Goal: Contribute content: Contribute content

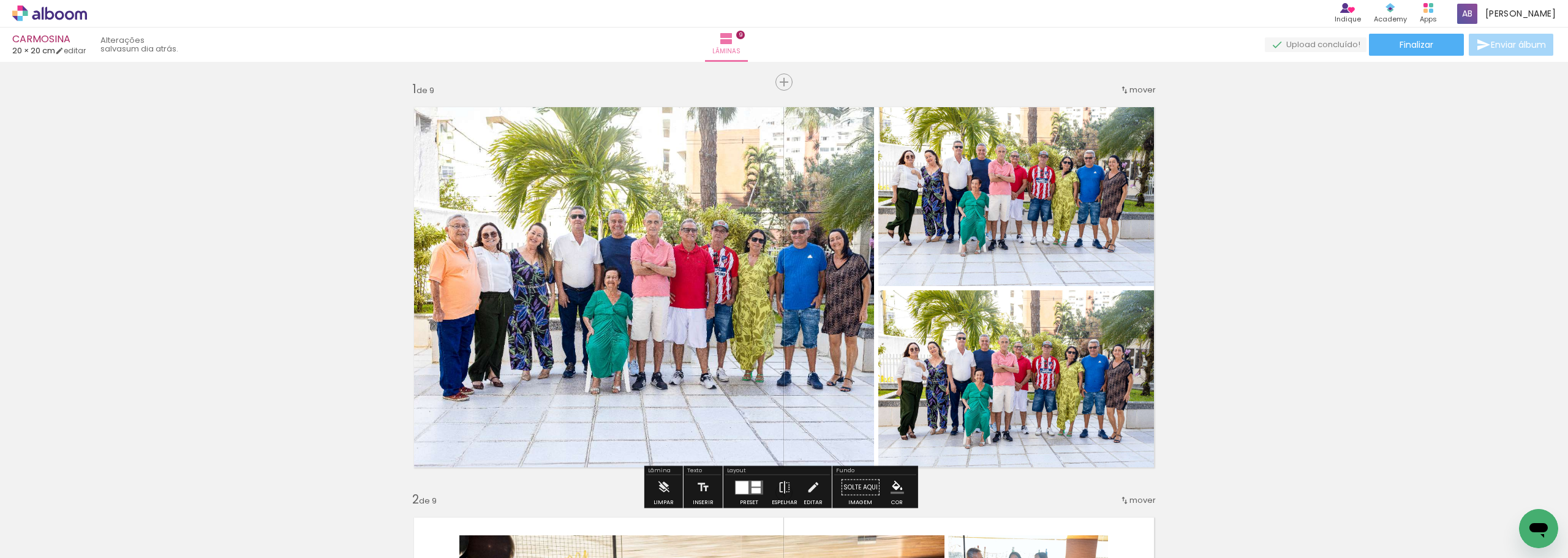
scroll to position [0, 319]
click at [46, 547] on span "Adicionar Fotos" at bounding box center [43, 541] width 37 height 14
click at [0, 0] on input "file" at bounding box center [0, 0] width 0 height 0
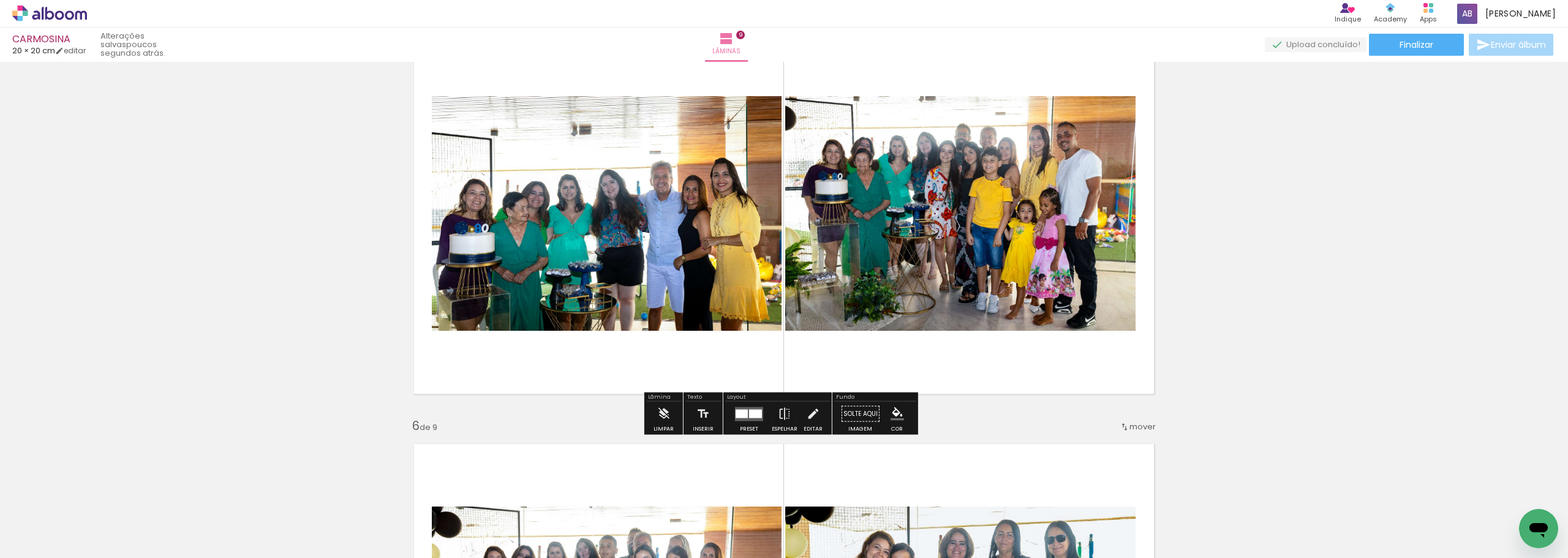
scroll to position [1899, 0]
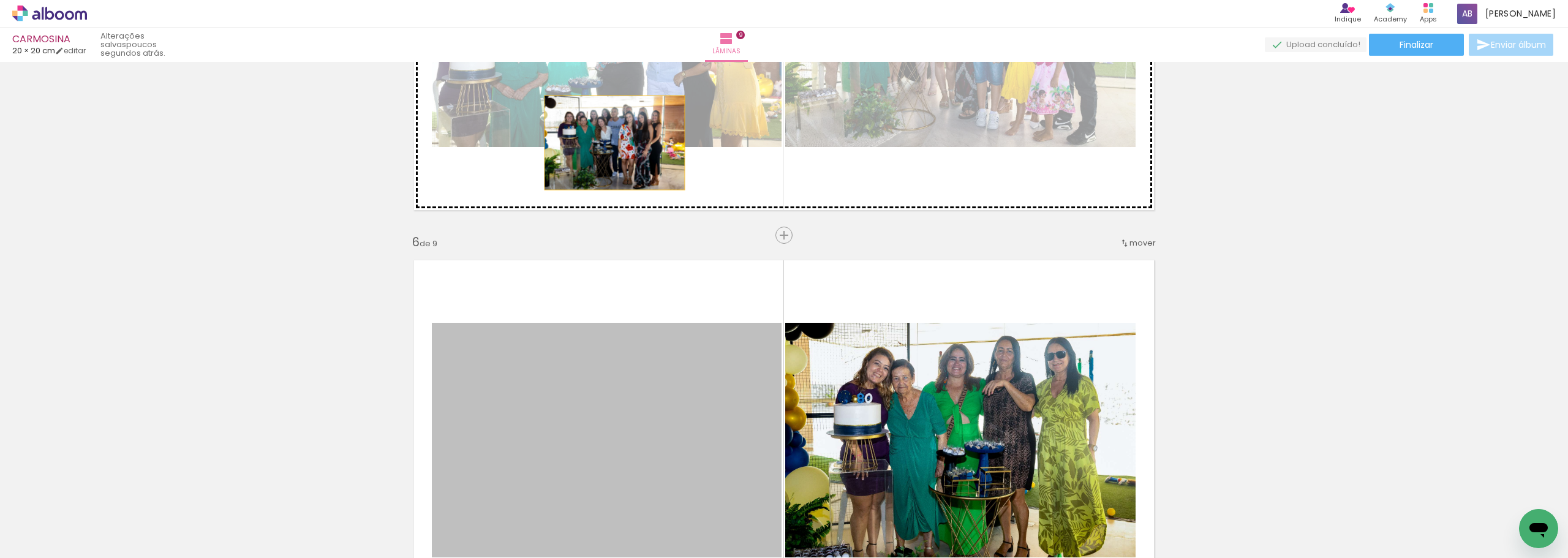
drag, startPoint x: 611, startPoint y: 432, endPoint x: 610, endPoint y: 142, distance: 290.0
click at [610, 142] on div "Inserir lâmina 1 de 9 Inserir lâmina 2 de 9 Inserir lâmina 3 de 9 Inserir lâmin…" at bounding box center [784, 219] width 1568 height 4105
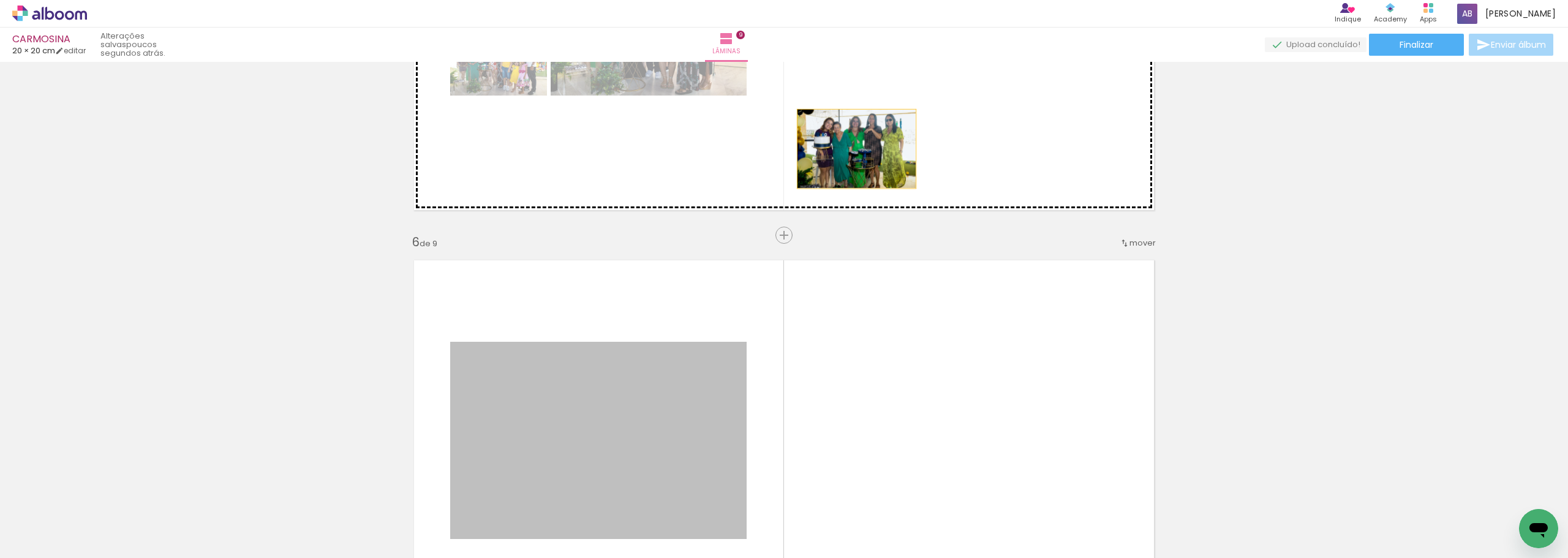
drag, startPoint x: 636, startPoint y: 414, endPoint x: 858, endPoint y: 145, distance: 348.8
